Goal: Task Accomplishment & Management: Manage account settings

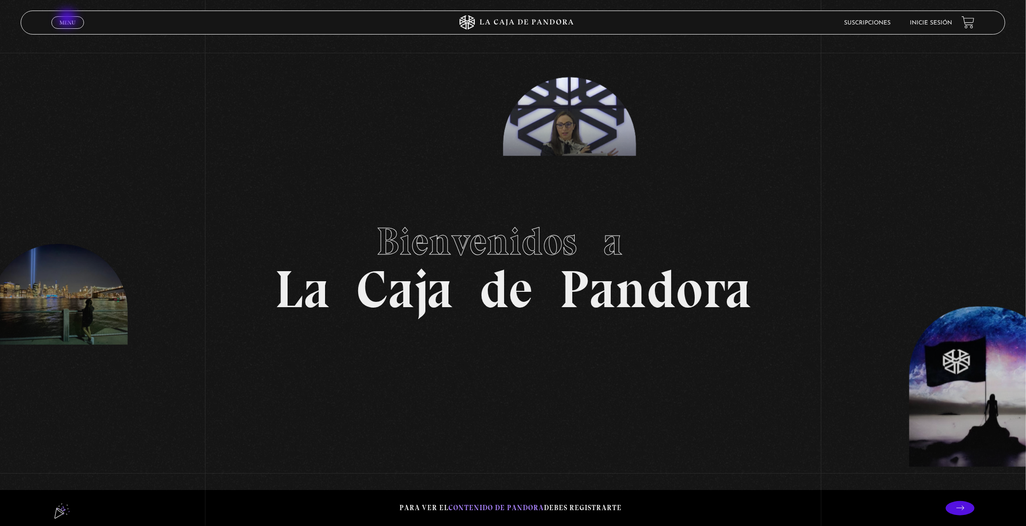
click at [68, 20] on span "Menu" at bounding box center [68, 23] width 16 height 6
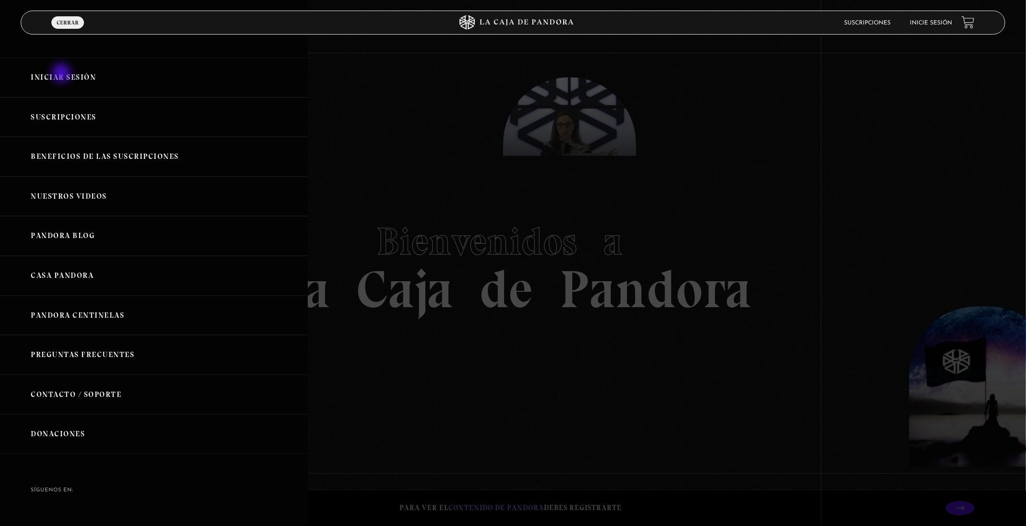
click at [62, 74] on link "Iniciar Sesión" at bounding box center [154, 78] width 308 height 40
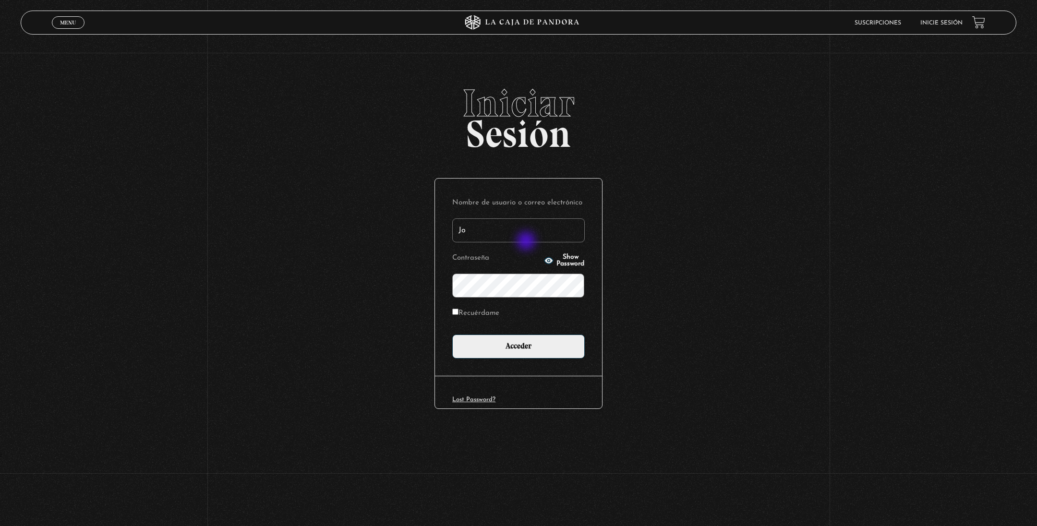
type input "[EMAIL_ADDRESS][DOMAIN_NAME]"
click at [452, 335] on input "Acceder" at bounding box center [518, 347] width 133 height 24
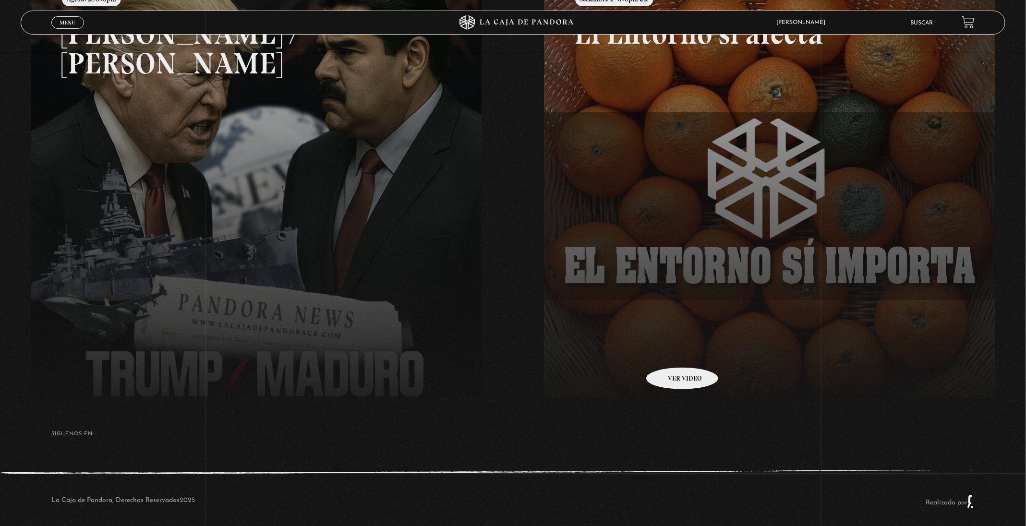
scroll to position [200, 0]
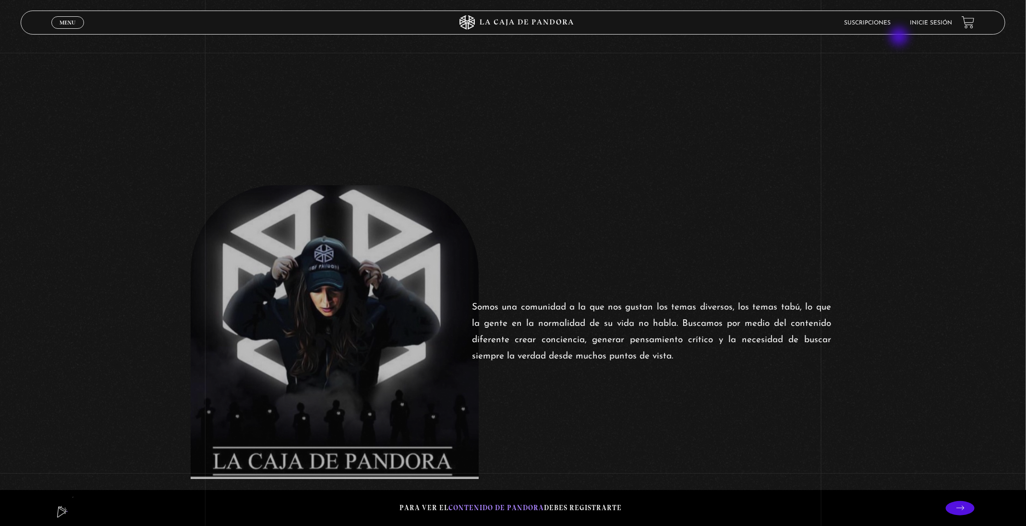
scroll to position [432, 0]
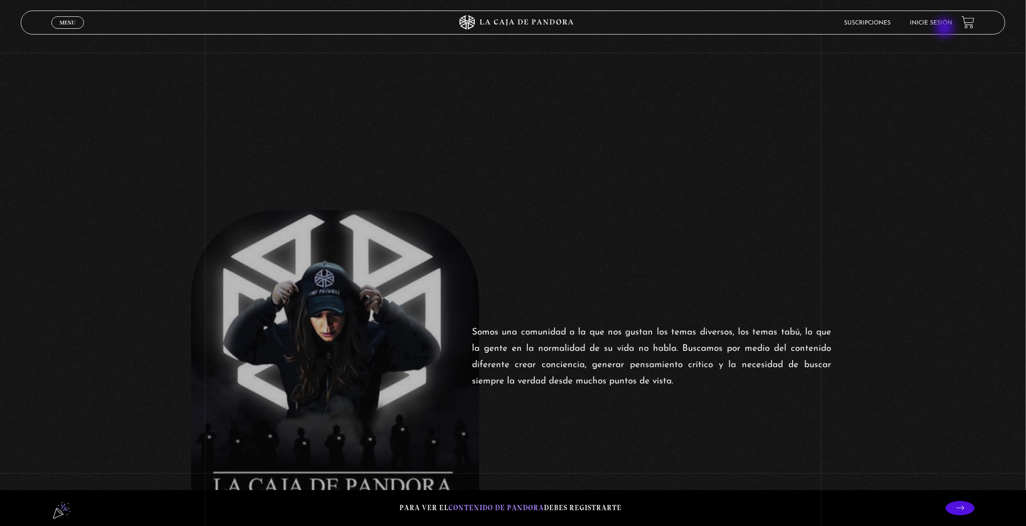
click at [947, 29] on li "Inicie sesión" at bounding box center [931, 22] width 42 height 15
click at [946, 21] on link "Inicie sesión" at bounding box center [931, 23] width 42 height 6
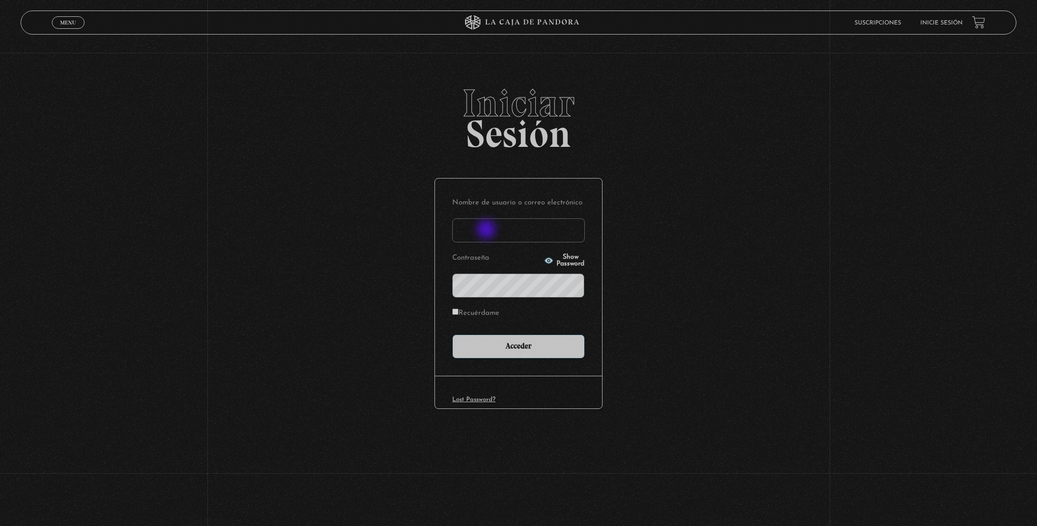
click at [500, 229] on input "Nombre de usuario o correo electrónico" at bounding box center [518, 231] width 133 height 24
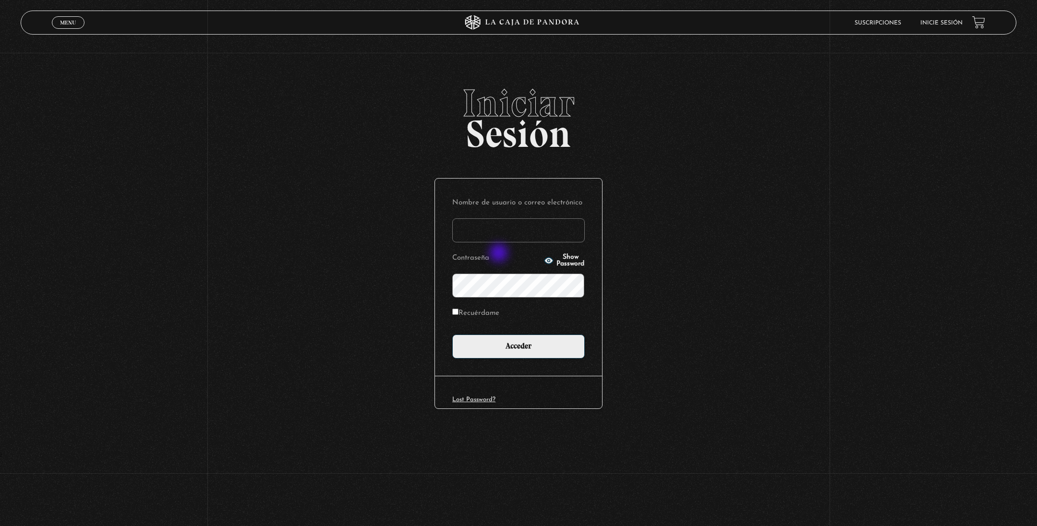
type input "johamendz@hotmail.com"
click at [455, 313] on input "Recuérdame" at bounding box center [455, 312] width 6 height 6
checkbox input "true"
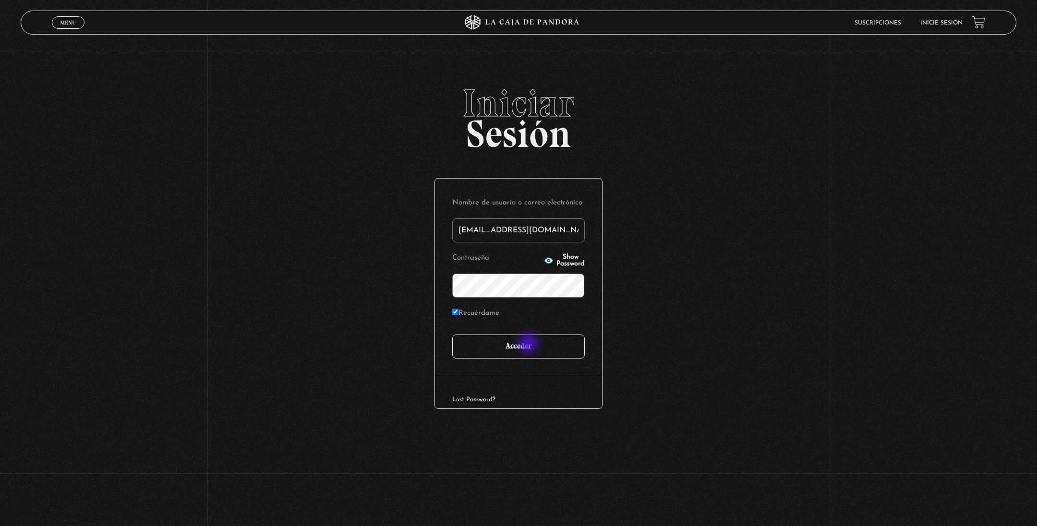
click at [529, 344] on input "Acceder" at bounding box center [518, 347] width 133 height 24
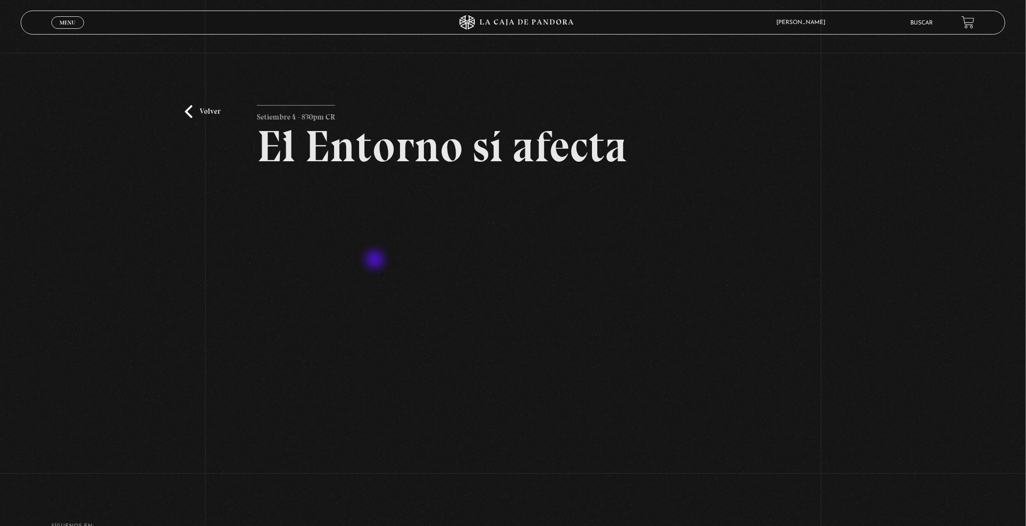
scroll to position [72, 0]
